Goal: Complete application form

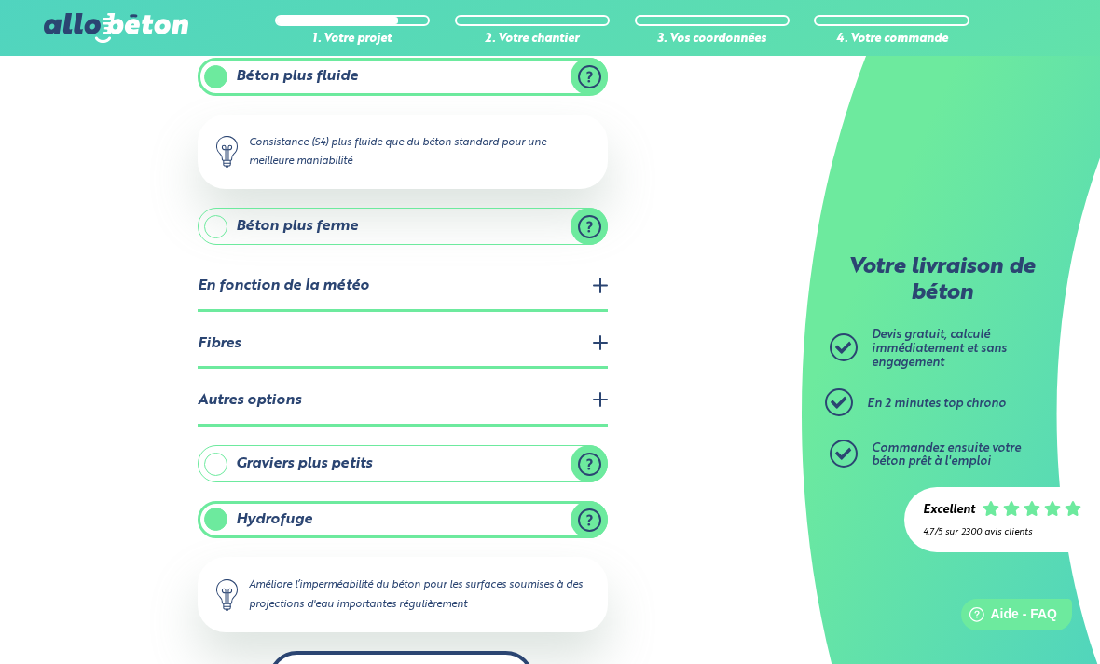
click at [385, 663] on html "09 72 55 12 83 Conseils et Appel Gratuits nos produits le béton prêt à l'emploi…" at bounding box center [550, 247] width 1100 height 960
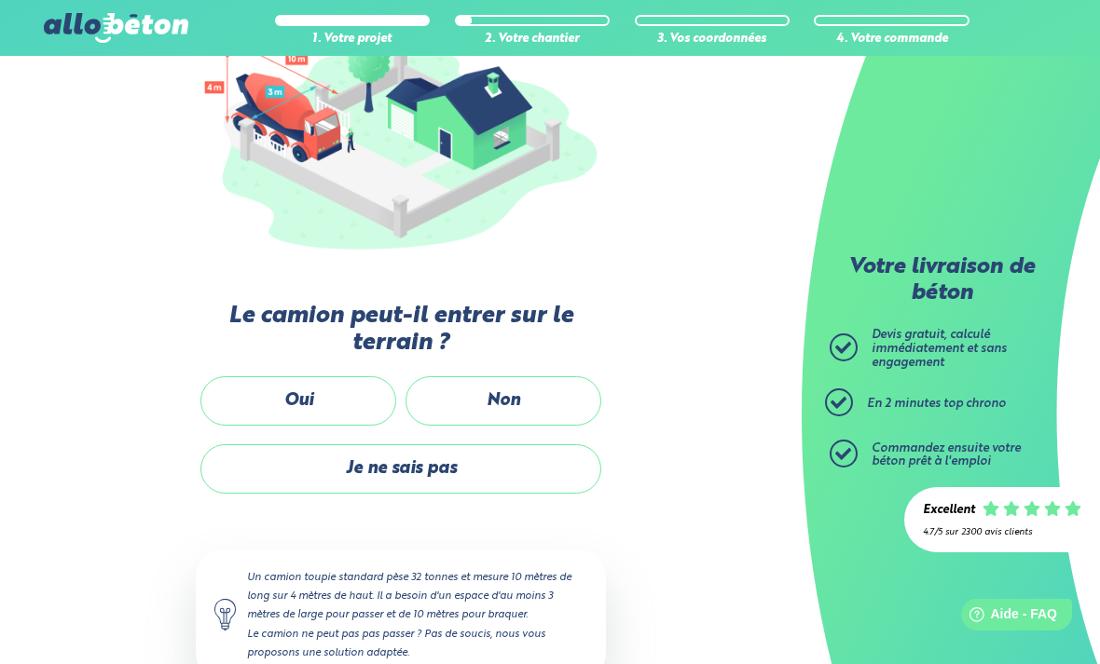
scroll to position [291, 0]
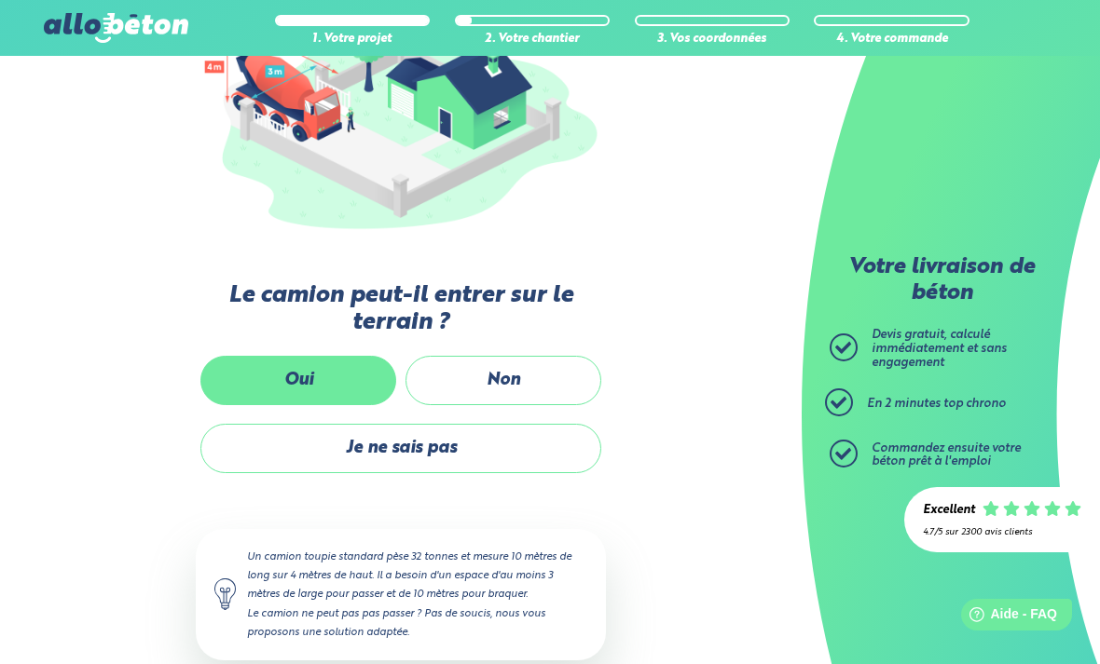
click at [315, 385] on label "Oui" at bounding box center [298, 380] width 196 height 49
click at [0, 0] on input "Oui" at bounding box center [0, 0] width 0 height 0
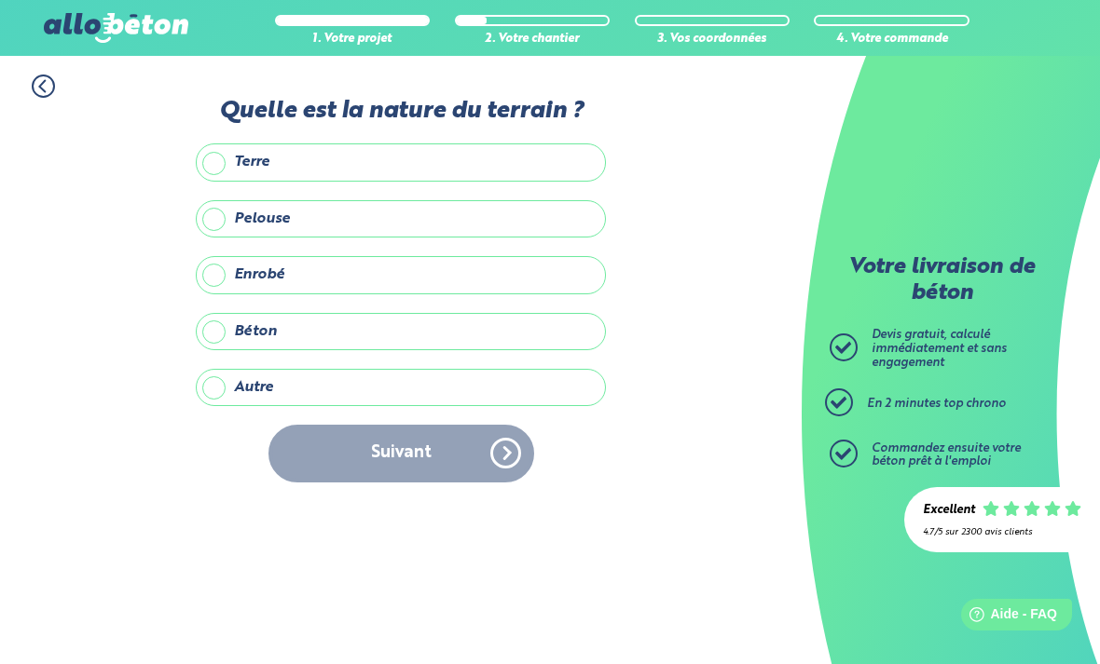
click at [219, 274] on label "Enrobé" at bounding box center [401, 274] width 410 height 37
click at [0, 0] on input "Enrobé" at bounding box center [0, 0] width 0 height 0
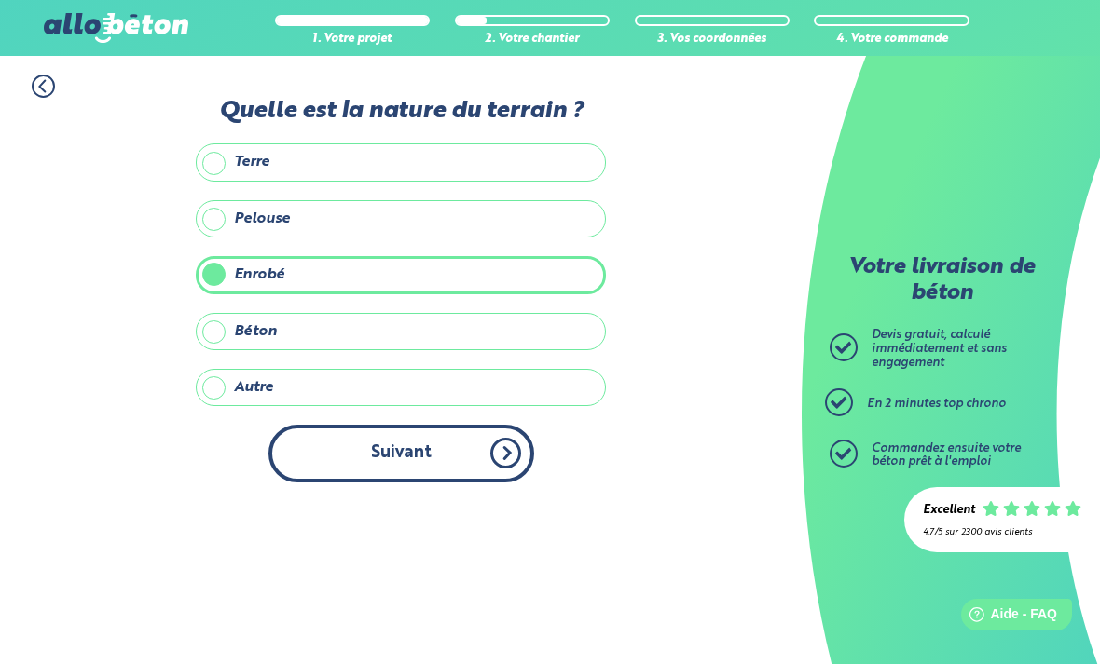
click at [362, 458] on button "Suivant" at bounding box center [401, 453] width 266 height 57
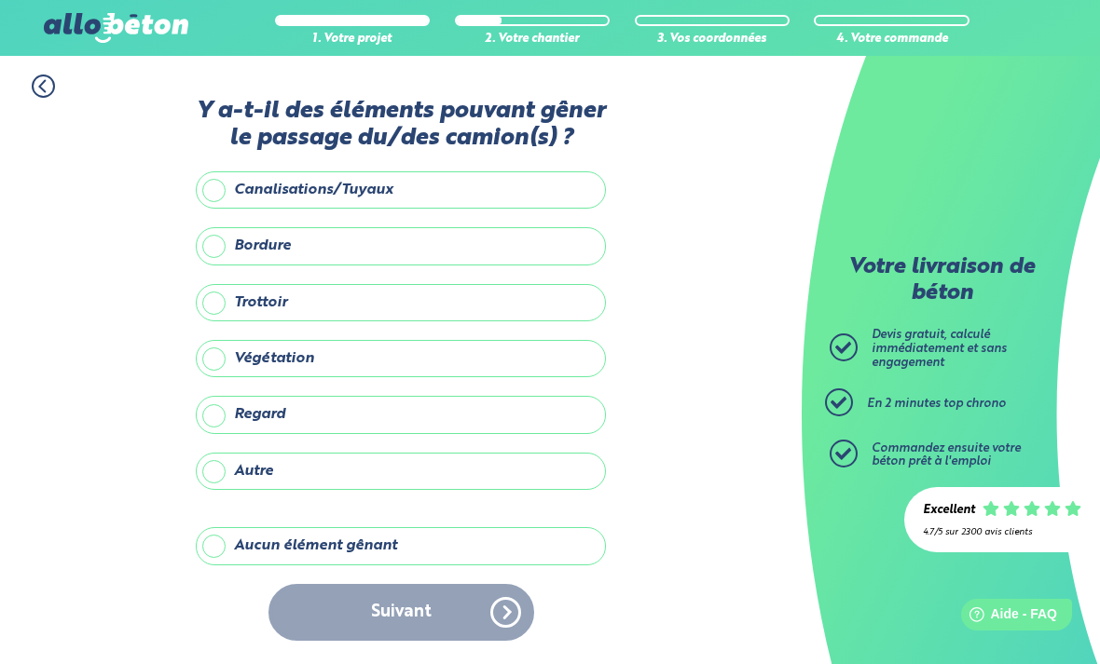
click at [217, 547] on label "Aucun élément gênant" at bounding box center [401, 545] width 410 height 37
click at [0, 0] on input "Aucun élément gênant" at bounding box center [0, 0] width 0 height 0
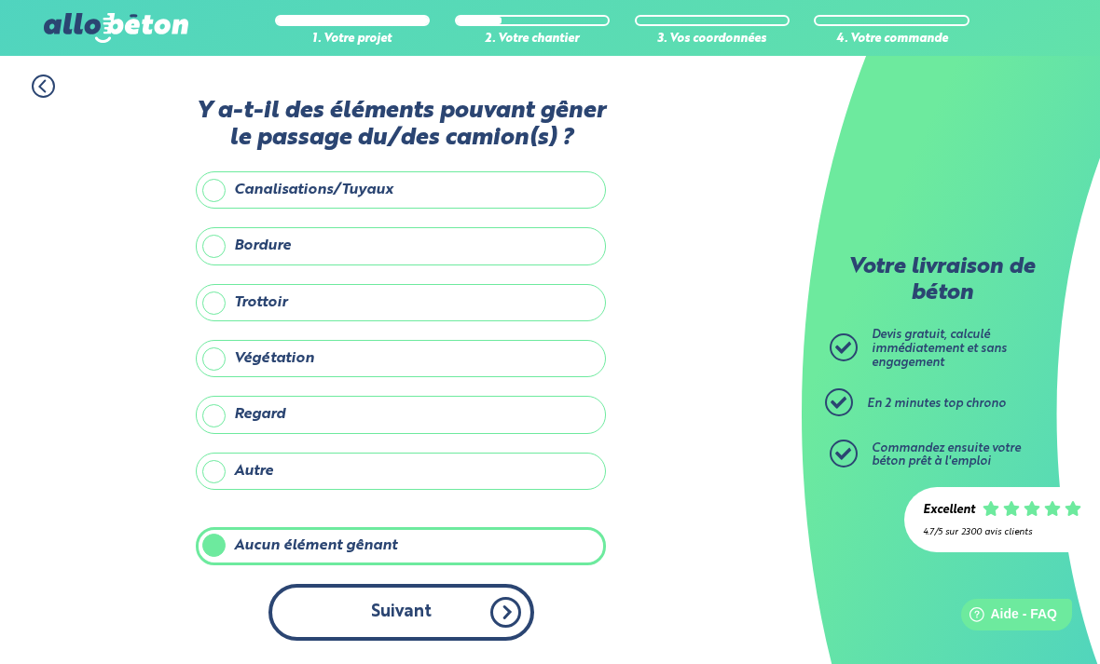
click at [359, 607] on button "Suivant" at bounding box center [401, 612] width 266 height 57
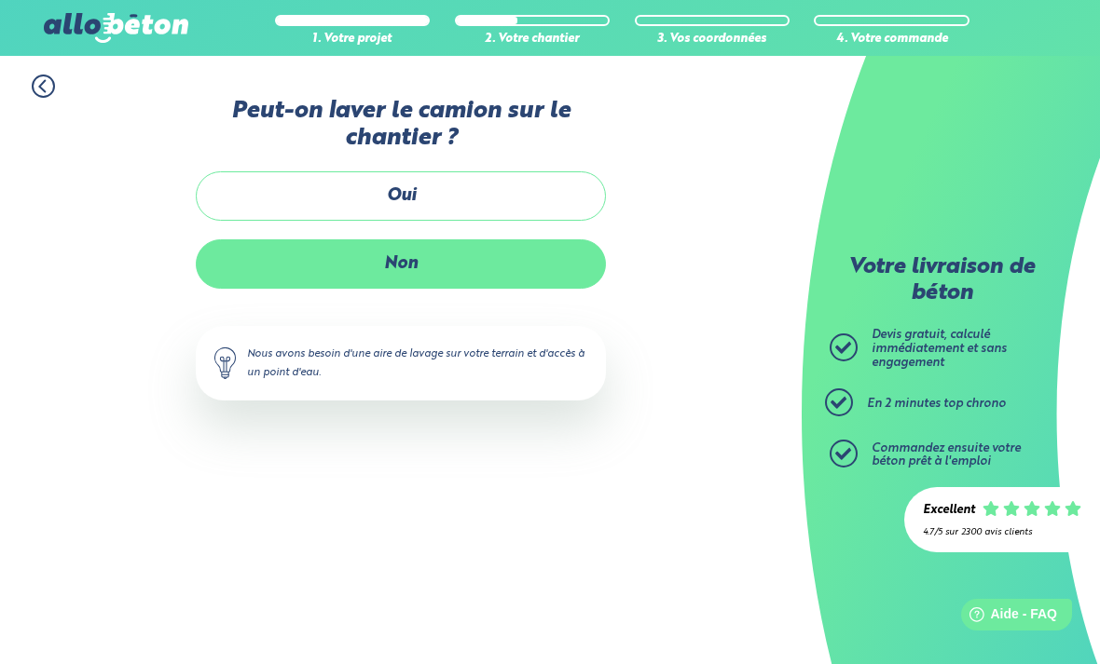
click at [445, 248] on label "Non" at bounding box center [401, 263] width 410 height 49
click at [0, 0] on input "Non" at bounding box center [0, 0] width 0 height 0
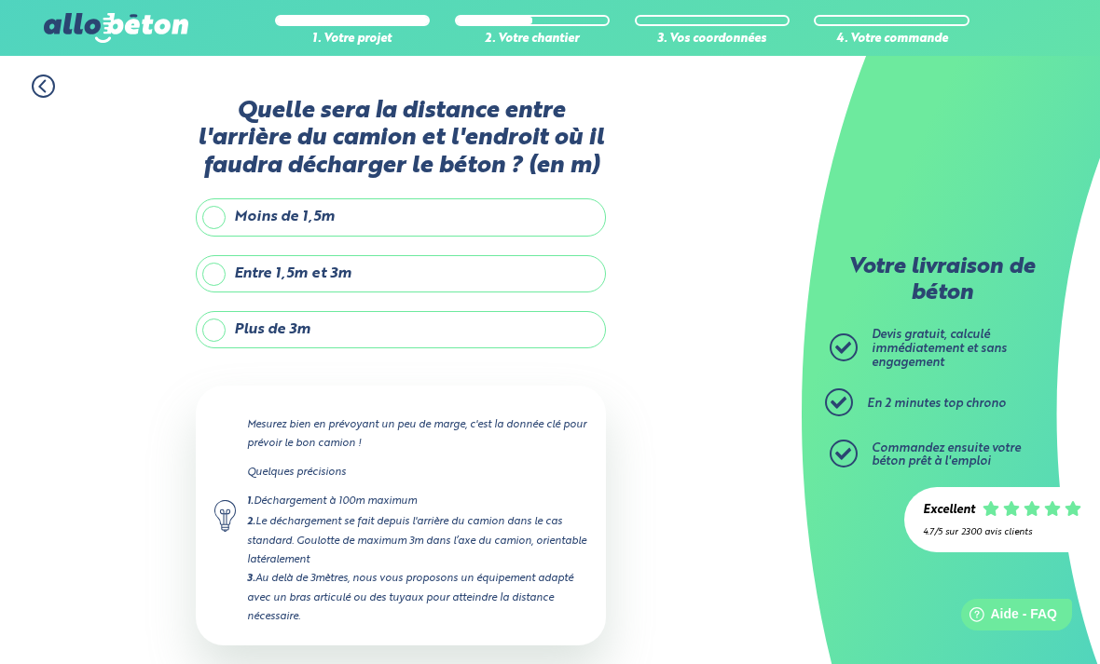
click at [214, 333] on label "Plus de 3m" at bounding box center [401, 329] width 410 height 37
click at [0, 0] on input "Plus de 3m" at bounding box center [0, 0] width 0 height 0
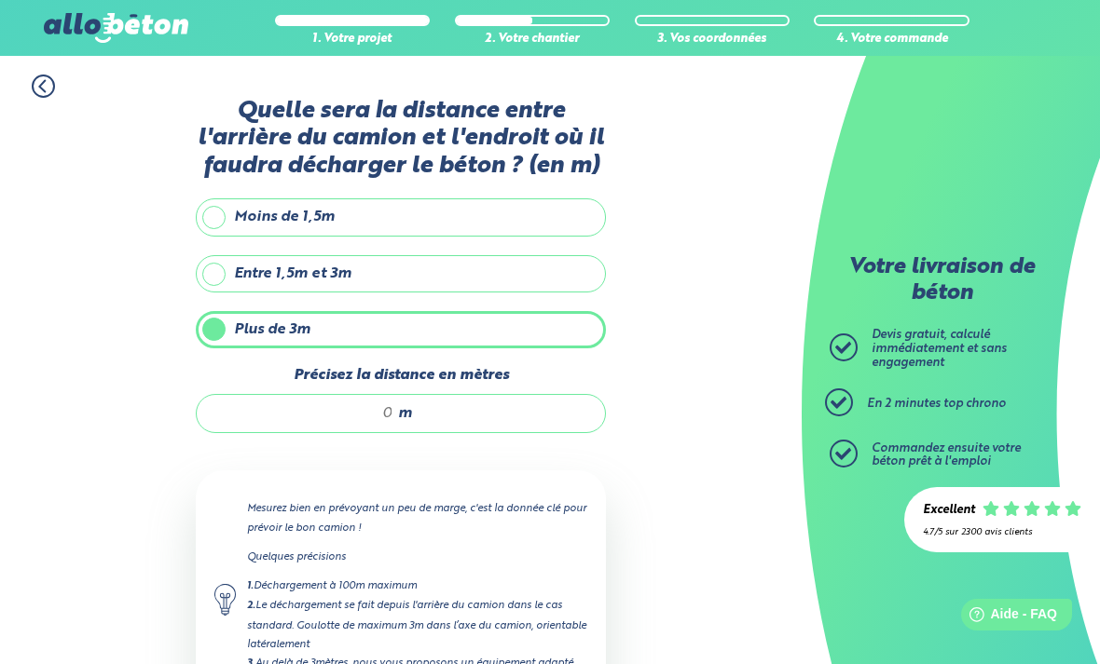
click at [361, 416] on input "Précisez la distance en mètres" at bounding box center [304, 413] width 178 height 19
type input "7"
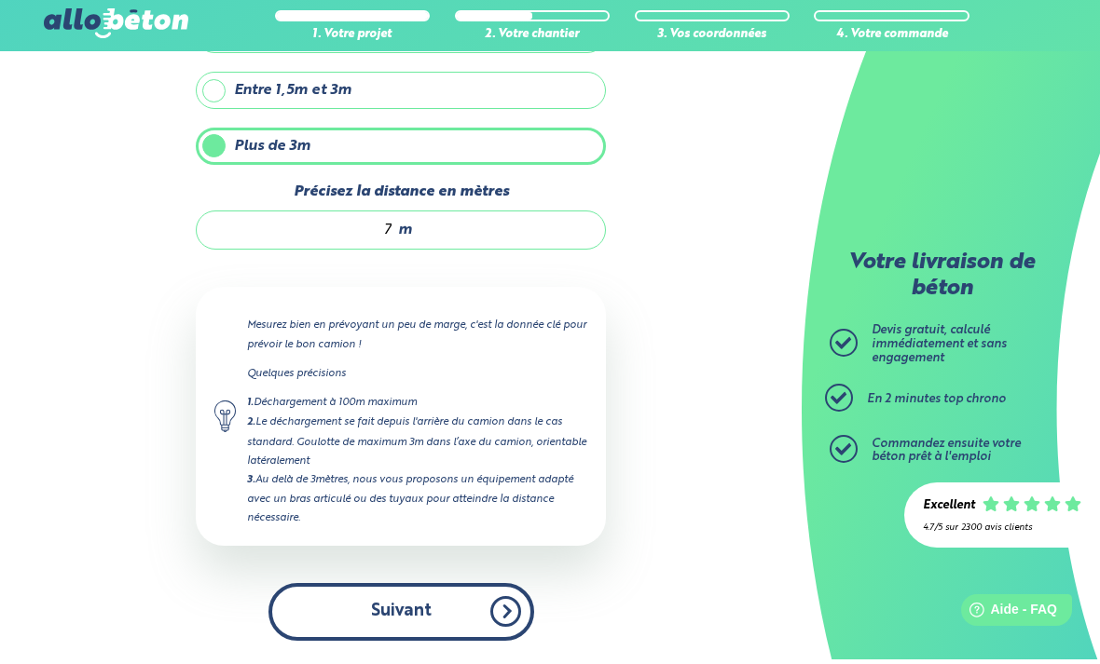
click at [388, 604] on button "Suivant" at bounding box center [401, 616] width 266 height 57
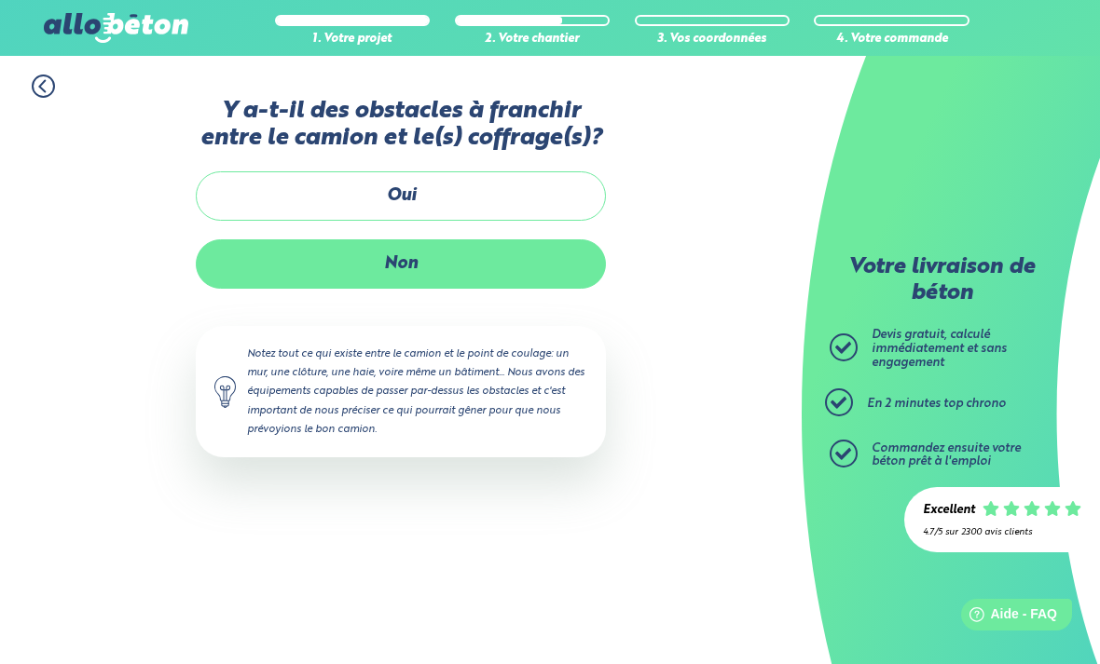
click at [467, 264] on label "Non" at bounding box center [401, 263] width 410 height 49
click at [0, 0] on input "Non" at bounding box center [0, 0] width 0 height 0
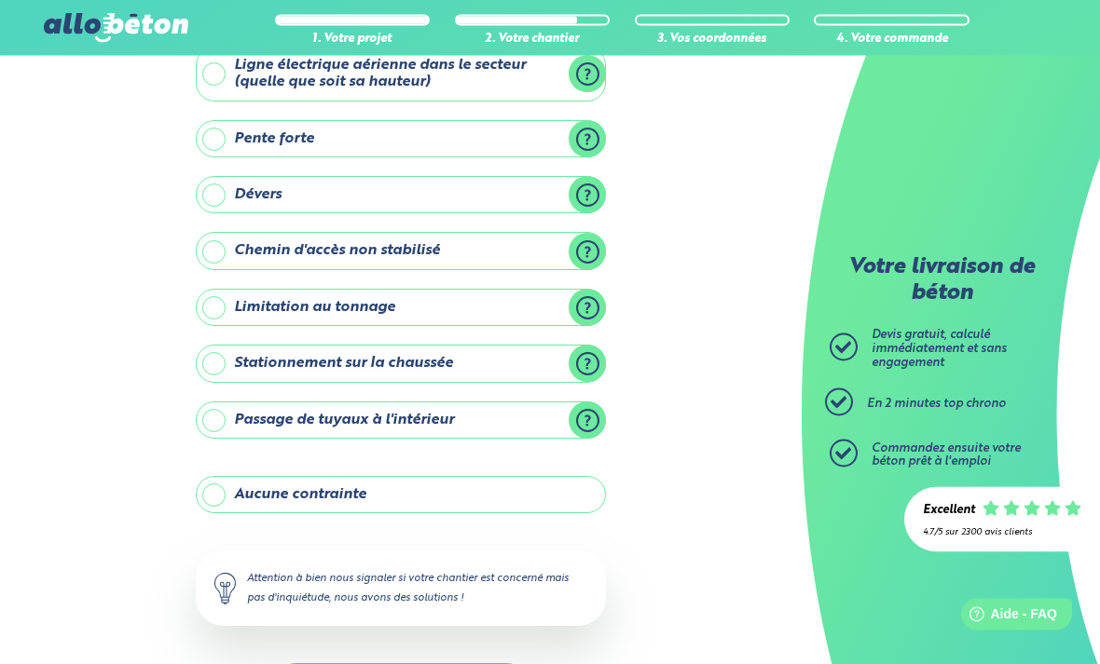
scroll to position [135, 0]
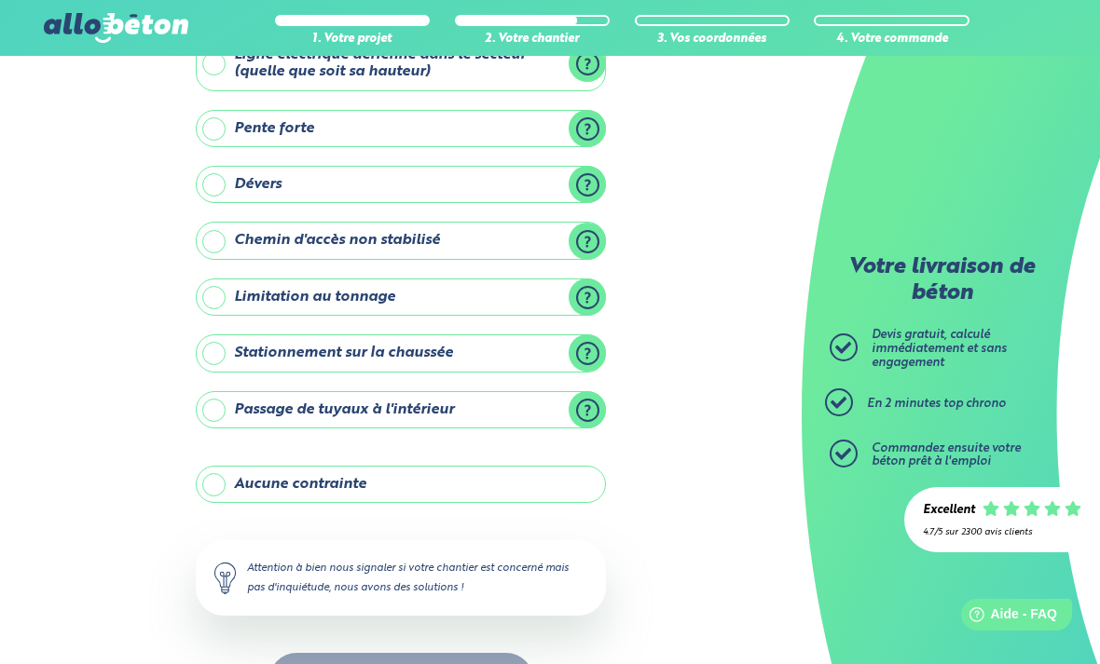
click at [223, 478] on label "Aucune contrainte" at bounding box center [401, 484] width 410 height 37
click at [0, 0] on input "Aucune contrainte" at bounding box center [0, 0] width 0 height 0
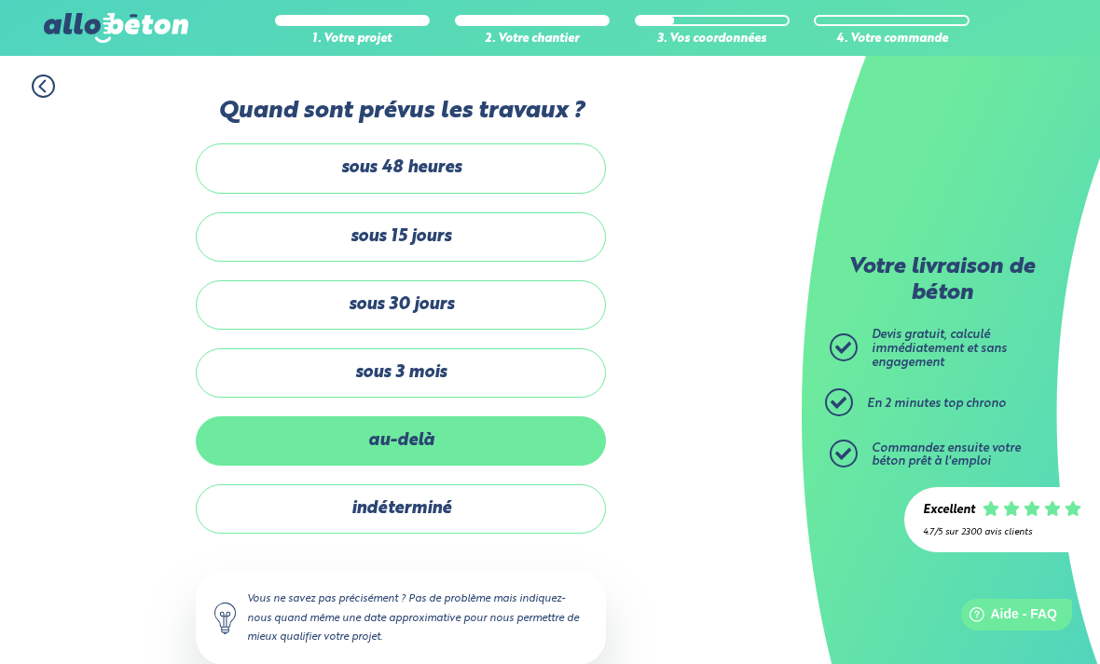
click at [477, 438] on label "au-delà" at bounding box center [401, 441] width 410 height 49
click at [0, 0] on input "au-delà" at bounding box center [0, 0] width 0 height 0
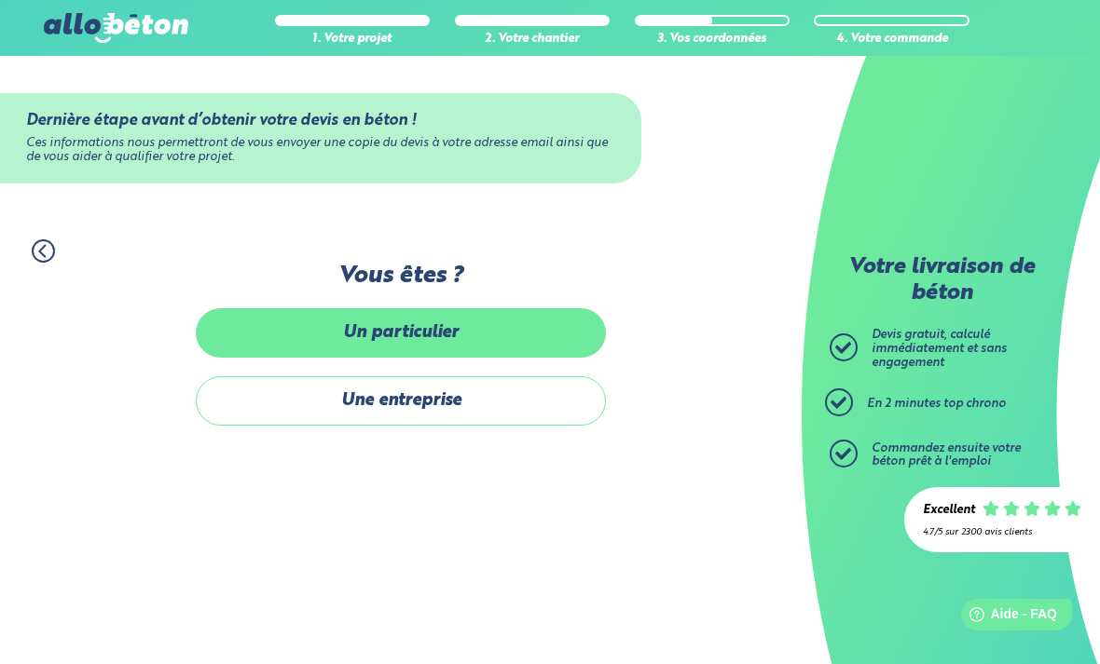
click at [470, 328] on label "Un particulier" at bounding box center [401, 332] width 410 height 49
click at [0, 0] on input "Un particulier" at bounding box center [0, 0] width 0 height 0
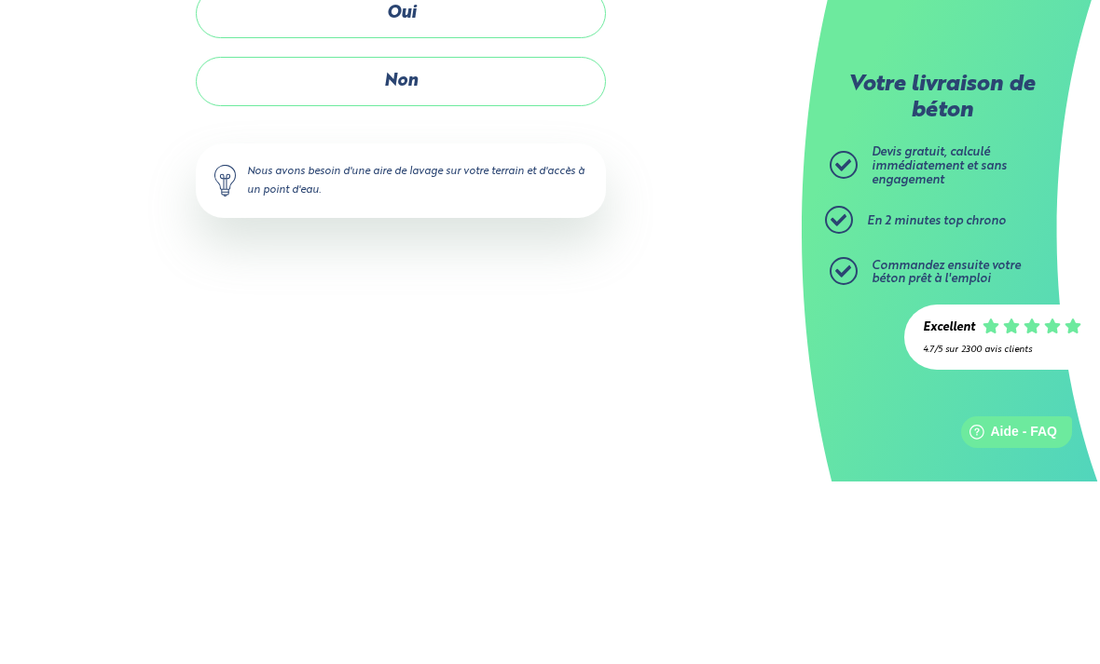
scroll to position [60, 0]
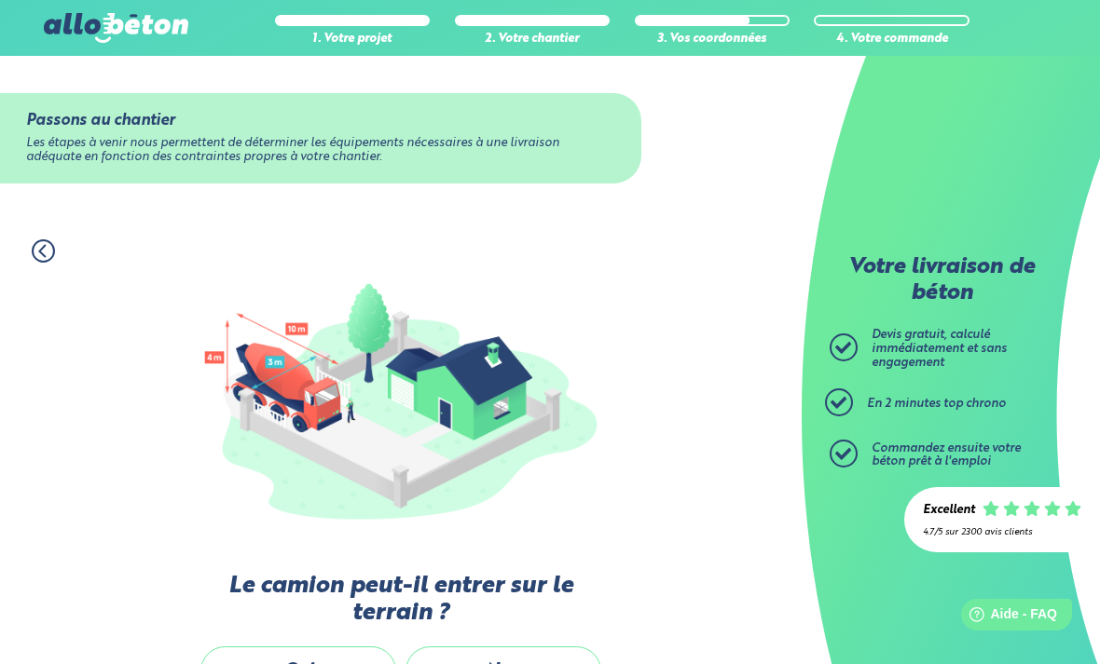
scroll to position [291, 0]
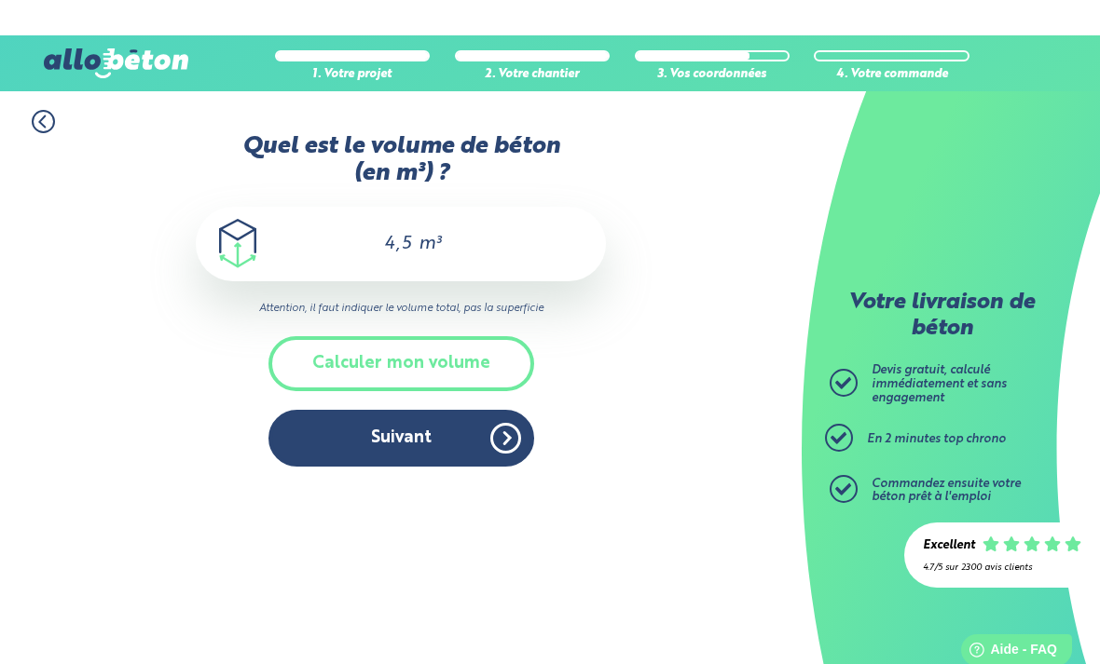
scroll to position [24, 0]
